Goal: Information Seeking & Learning: Learn about a topic

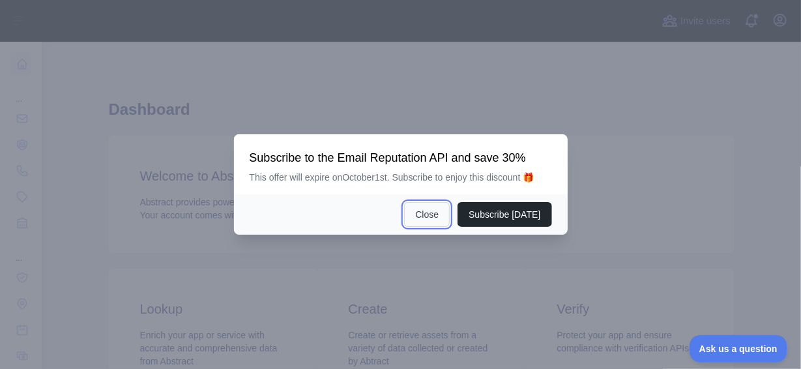
click at [434, 211] on button "Close" at bounding box center [427, 214] width 46 height 25
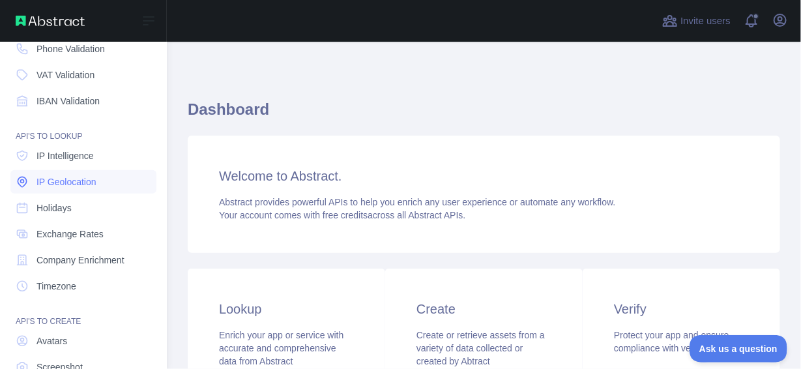
scroll to position [98, 0]
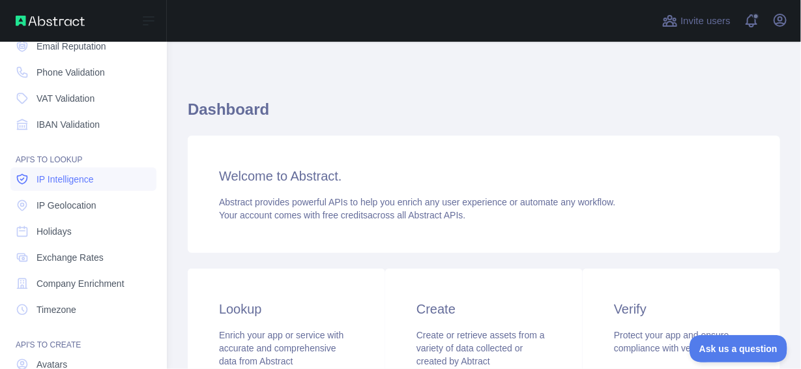
click at [78, 184] on span "IP Intelligence" at bounding box center [65, 179] width 57 height 13
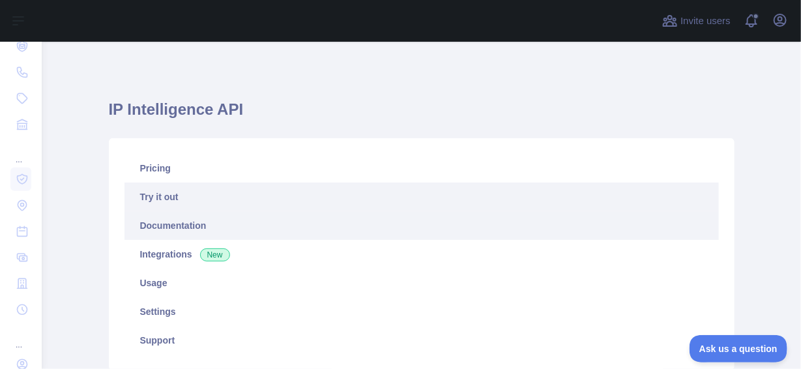
type textarea "**********"
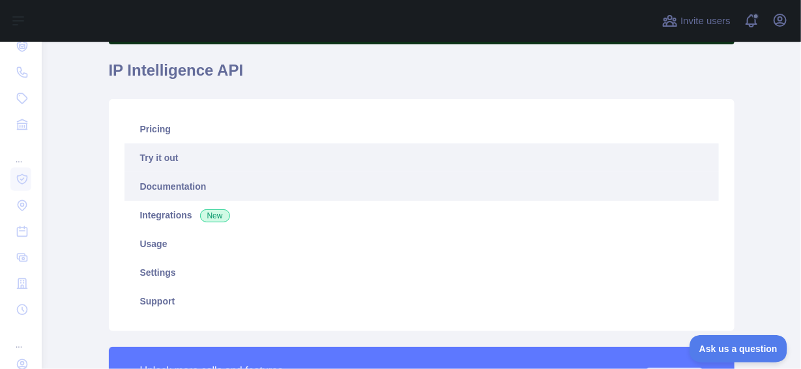
scroll to position [100, 0]
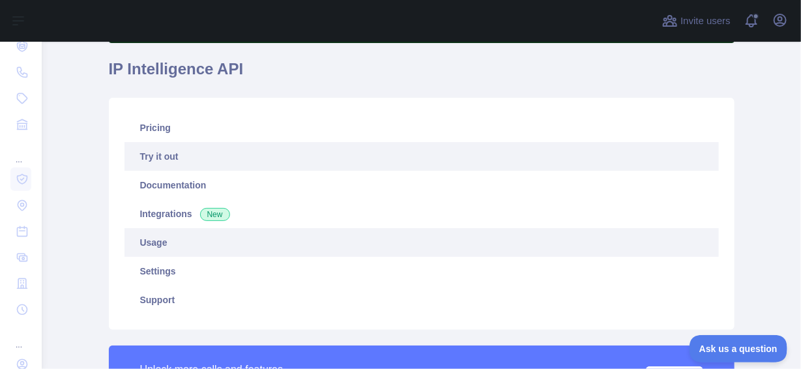
click at [196, 247] on link "Usage" at bounding box center [422, 242] width 595 height 29
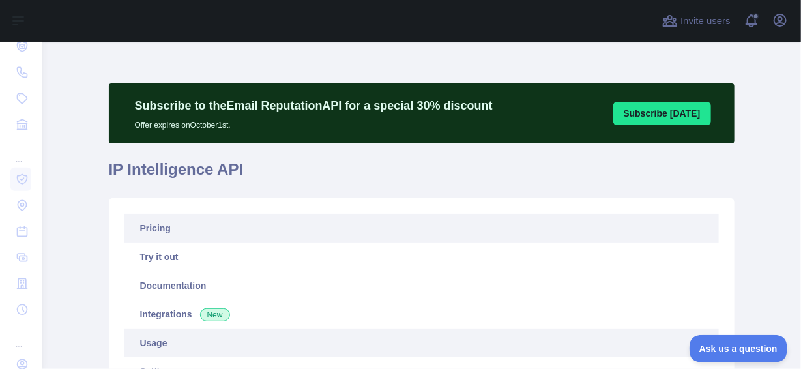
click at [259, 236] on link "Pricing" at bounding box center [422, 228] width 595 height 29
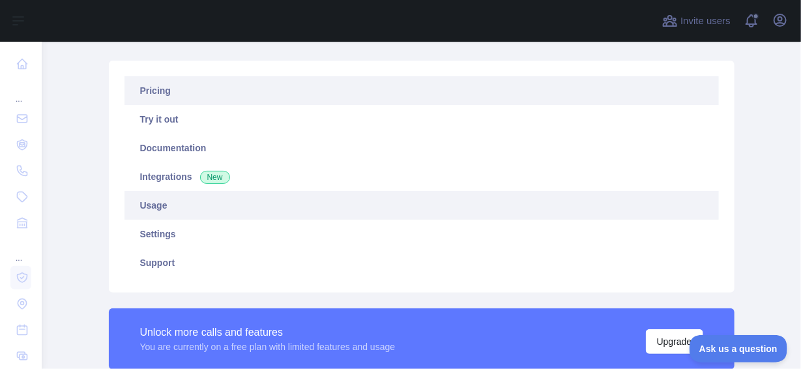
click at [185, 204] on link "Usage" at bounding box center [422, 205] width 595 height 29
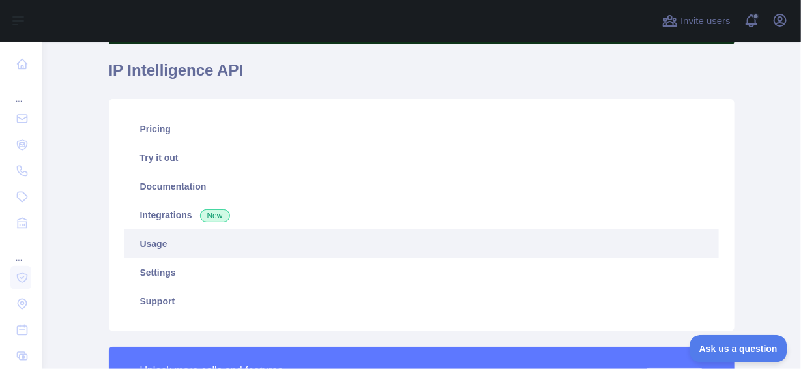
scroll to position [97, 0]
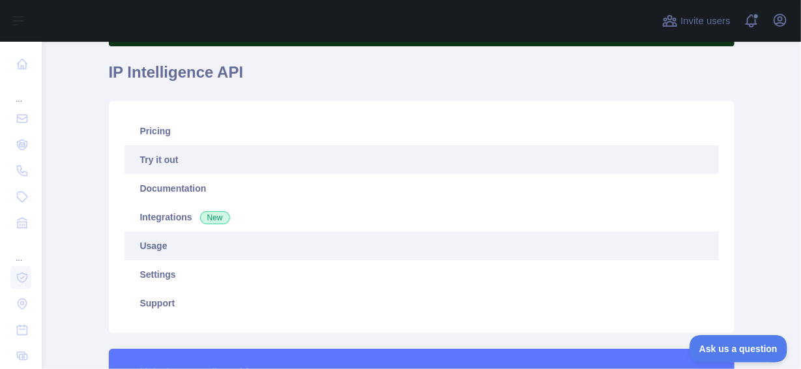
click at [216, 155] on link "Try it out" at bounding box center [422, 159] width 595 height 29
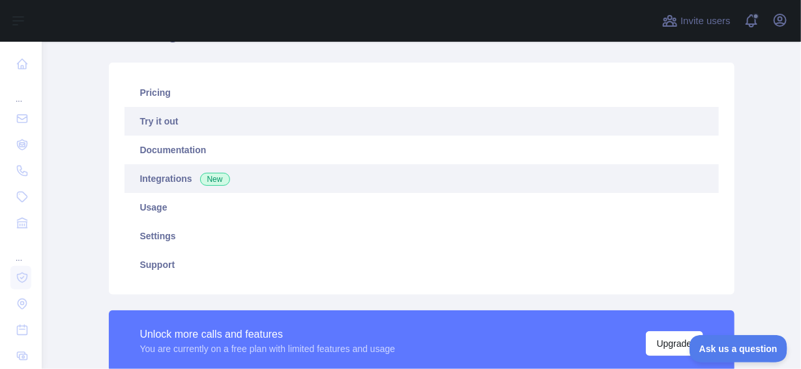
scroll to position [132, 0]
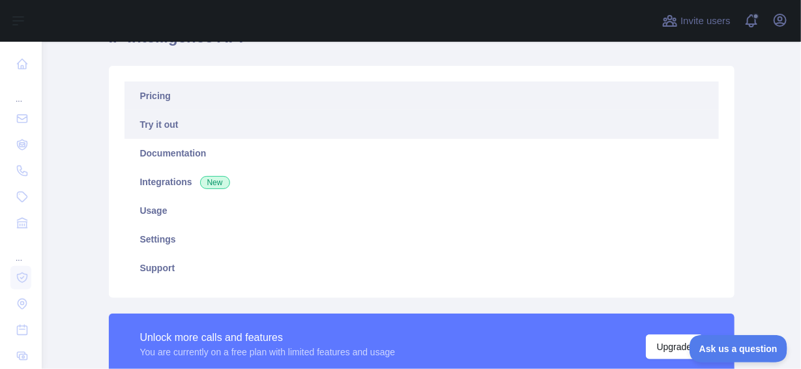
click at [151, 101] on link "Pricing" at bounding box center [422, 96] width 595 height 29
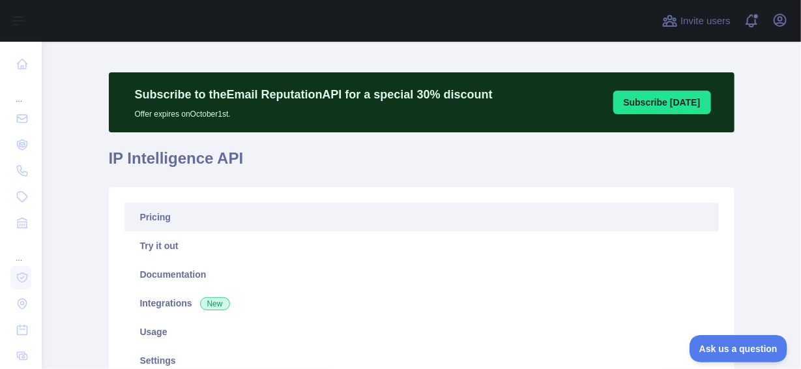
scroll to position [10, 0]
